Goal: Information Seeking & Learning: Learn about a topic

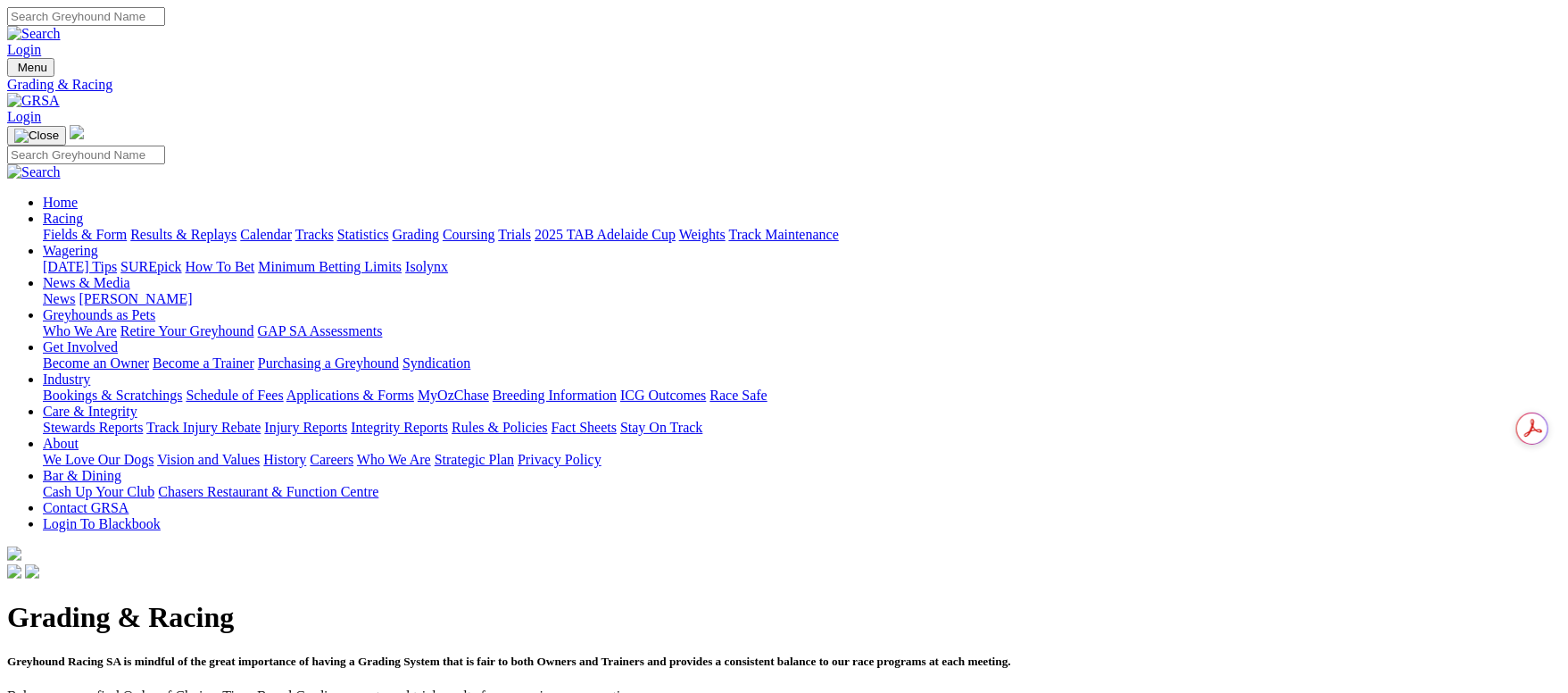
click at [127, 226] on link "Fields & Form" at bounding box center [84, 234] width 84 height 15
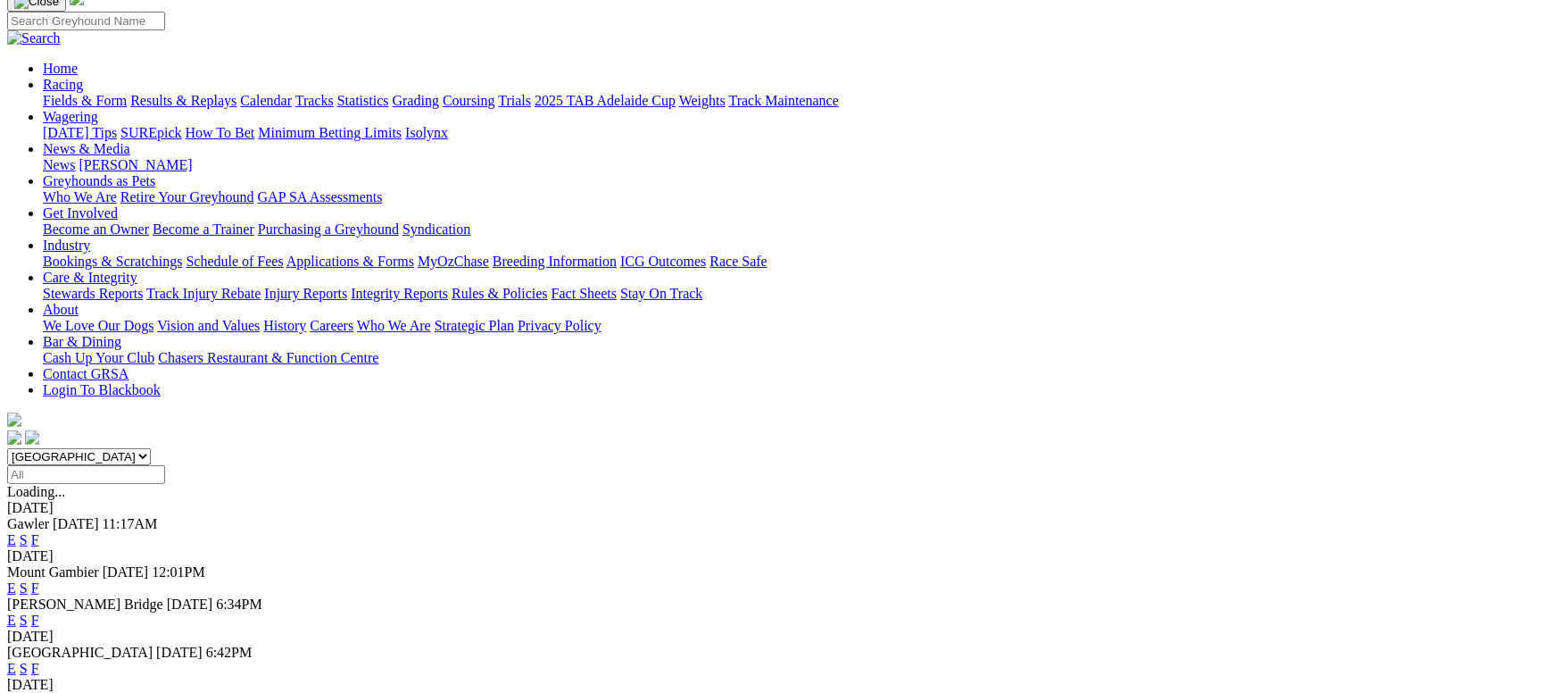
scroll to position [134, 0]
click at [40, 613] on link "F" at bounding box center [35, 620] width 8 height 15
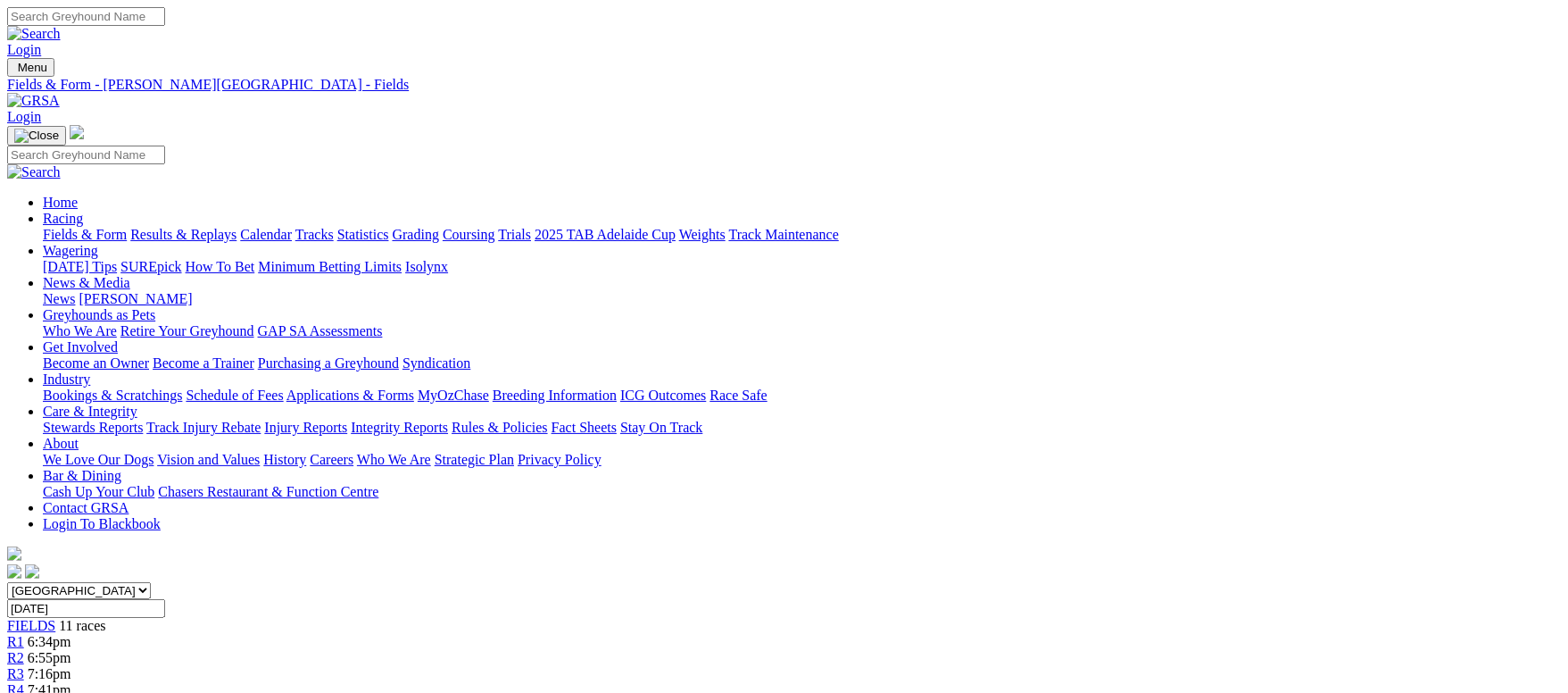
click at [127, 226] on link "Fields & Form" at bounding box center [84, 234] width 84 height 15
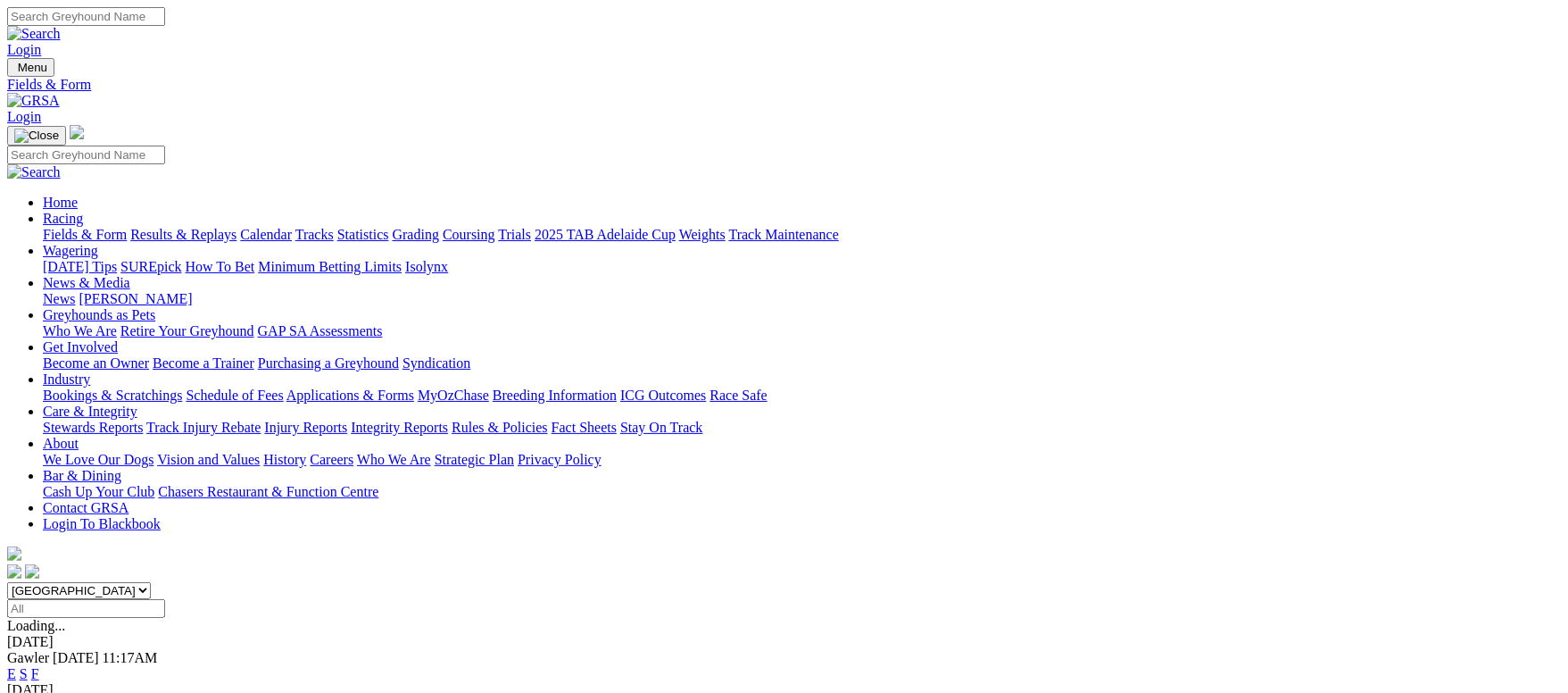
click at [40, 666] on link "F" at bounding box center [35, 674] width 8 height 15
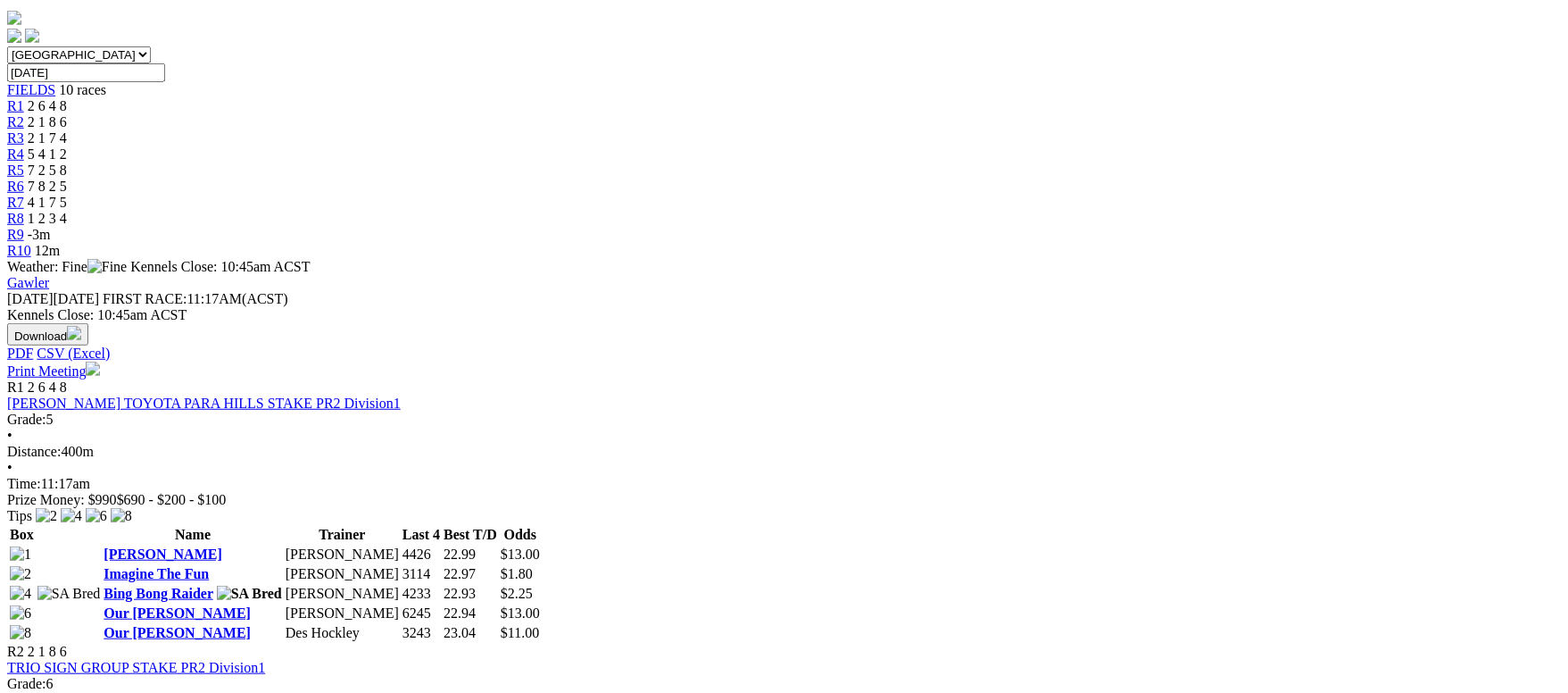
scroll to position [401, 0]
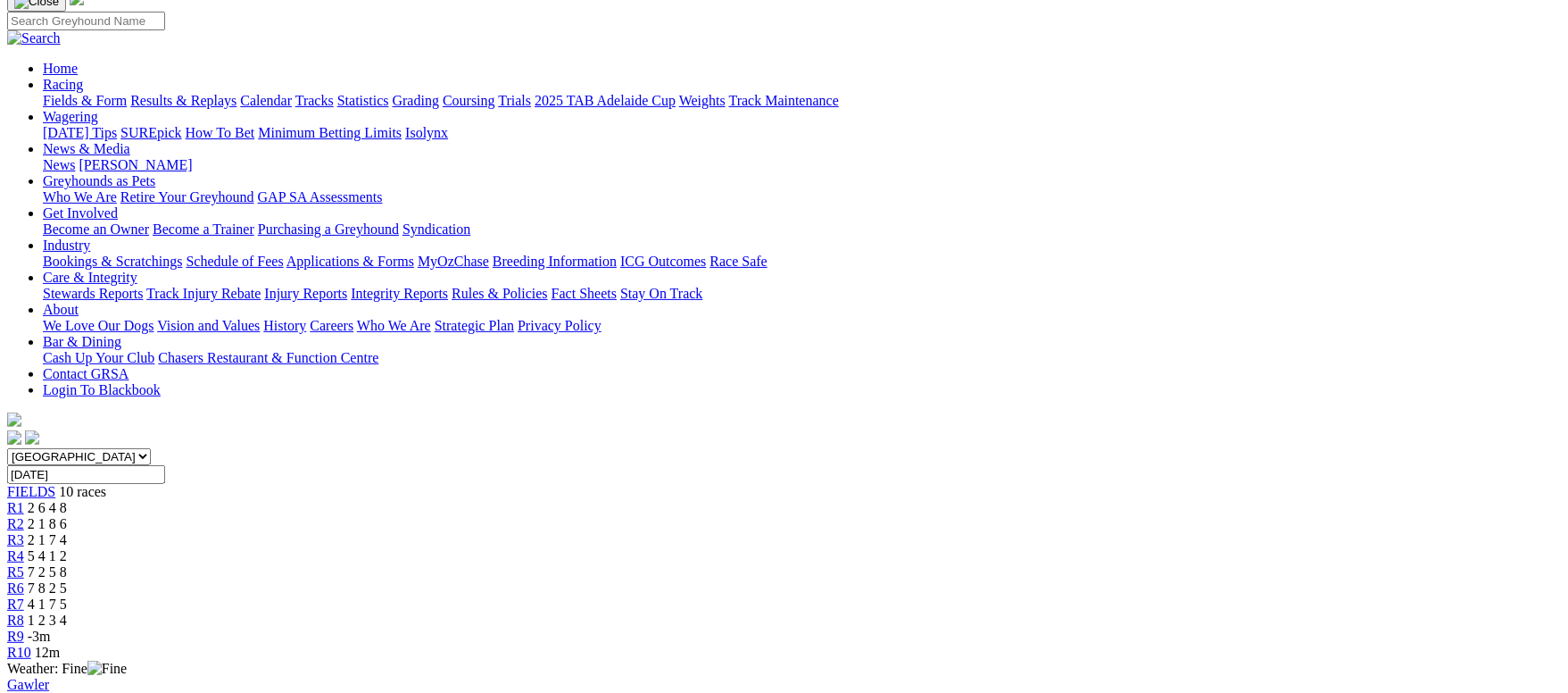
scroll to position [134, 0]
click at [106, 484] on span "10 races" at bounding box center [82, 492] width 47 height 15
